Goal: Transaction & Acquisition: Purchase product/service

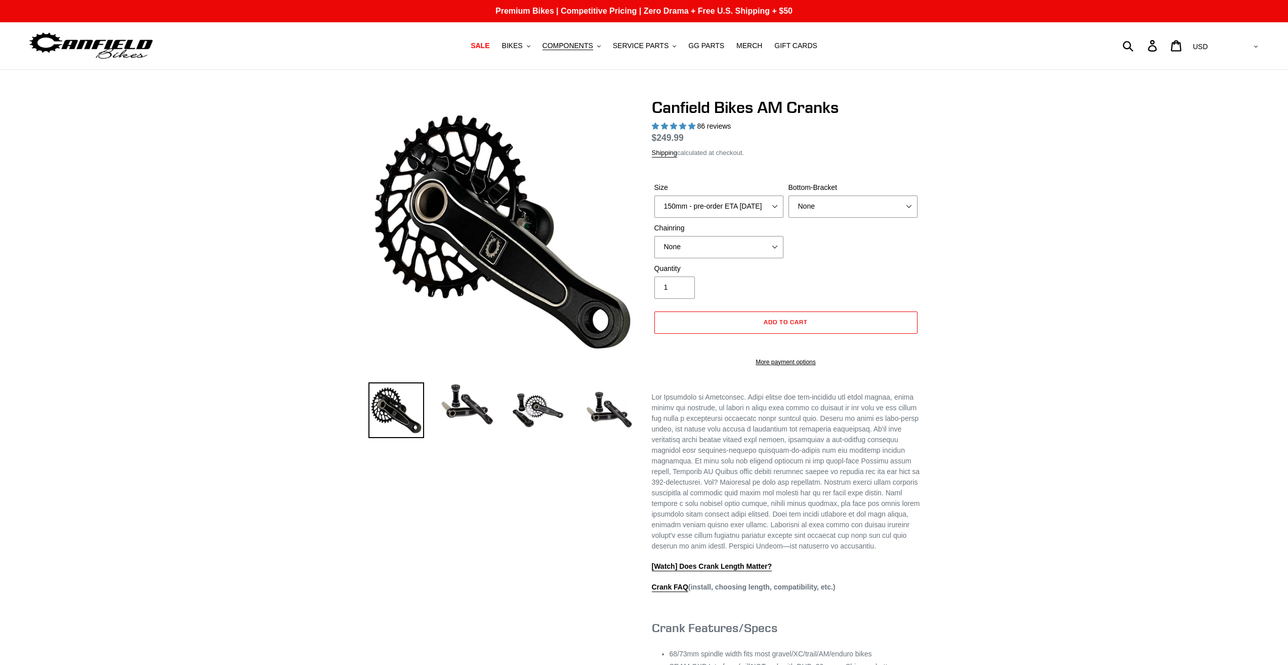
select select "highest-rating"
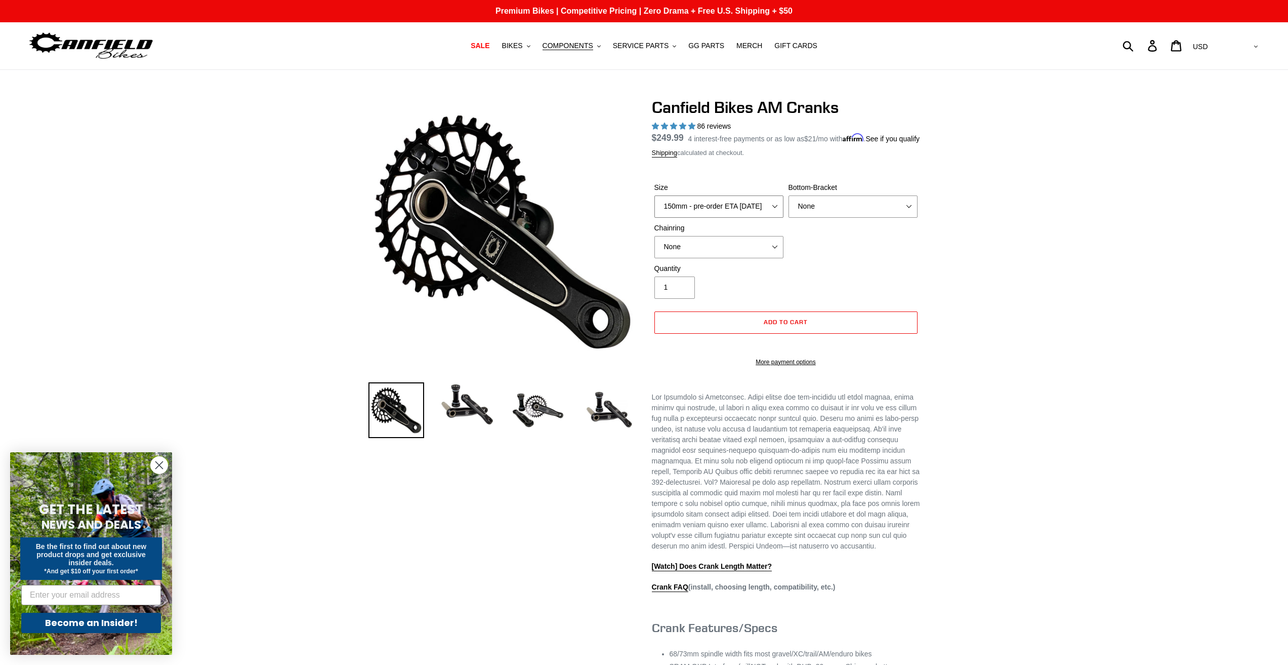
click at [766, 215] on select "150mm - pre-order ETA [DATE] 155mm - pre-order ETA [DATE] 160mm - pre-order ETA…" at bounding box center [718, 206] width 129 height 22
click at [654, 207] on select "150mm - pre-order ETA [DATE] 155mm - pre-order ETA [DATE] 160mm - pre-order ETA…" at bounding box center [718, 206] width 129 height 22
click at [819, 218] on select "None BSA Threaded 68/73mm Press Fit PF92" at bounding box center [853, 206] width 129 height 22
select select "BSA Threaded 68/73mm"
click at [789, 207] on select "None BSA Threaded 68/73mm Press Fit PF92" at bounding box center [853, 206] width 129 height 22
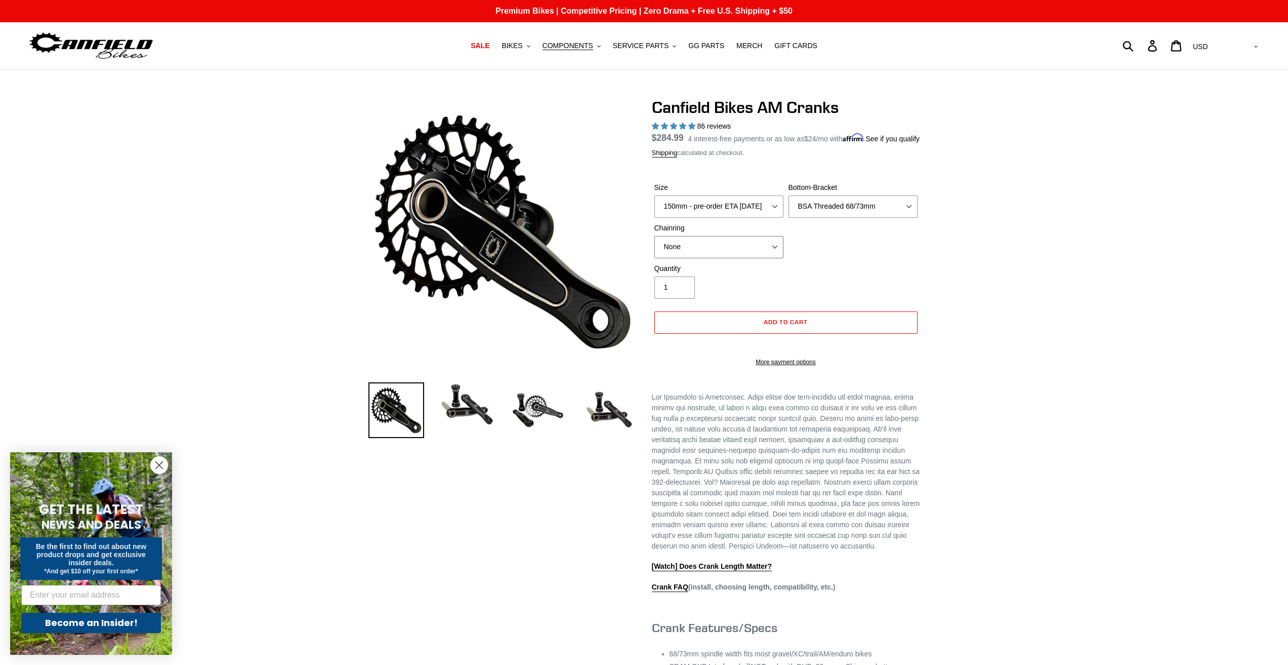
click at [764, 258] on select "None 30t Round (Boost 148) 30t Oval (Boost 148) 32t Round (Boost 148) 32t Oval …" at bounding box center [718, 247] width 129 height 22
select select "32t Oval (Boost 148)"
click at [654, 248] on select "None 30t Round (Boost 148) 30t Oval (Boost 148) 32t Round (Boost 148) 32t Oval …" at bounding box center [718, 247] width 129 height 22
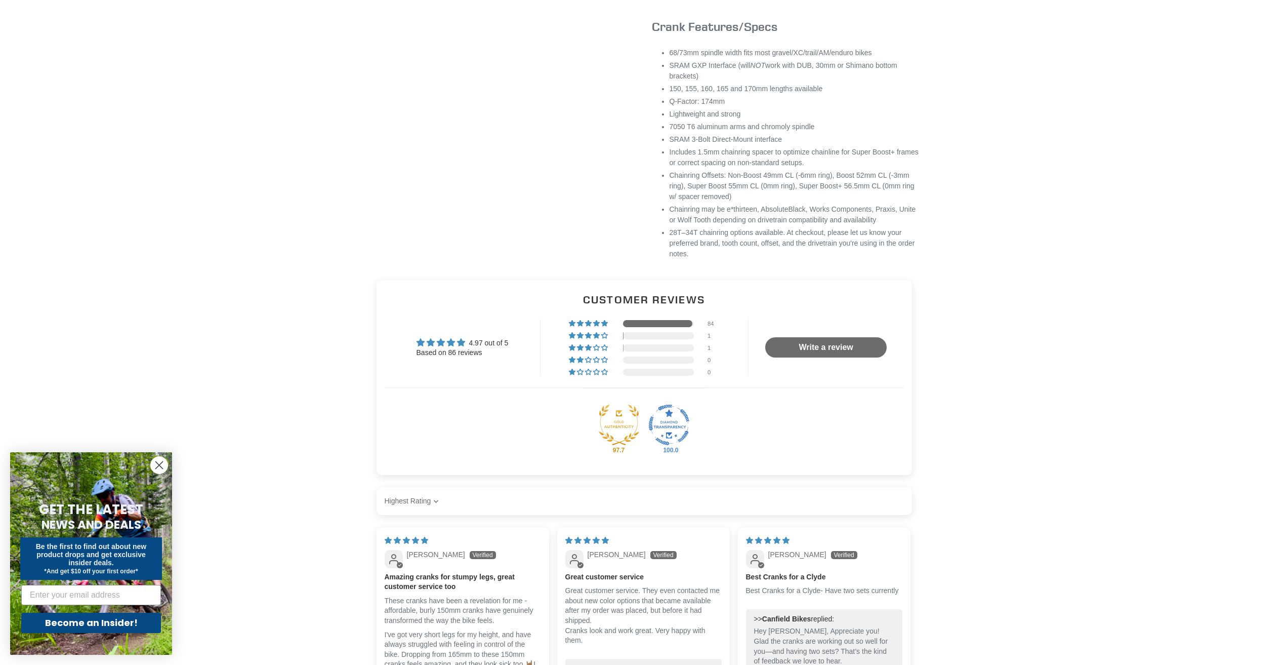
scroll to position [607, 0]
